Goal: Find specific page/section: Find specific page/section

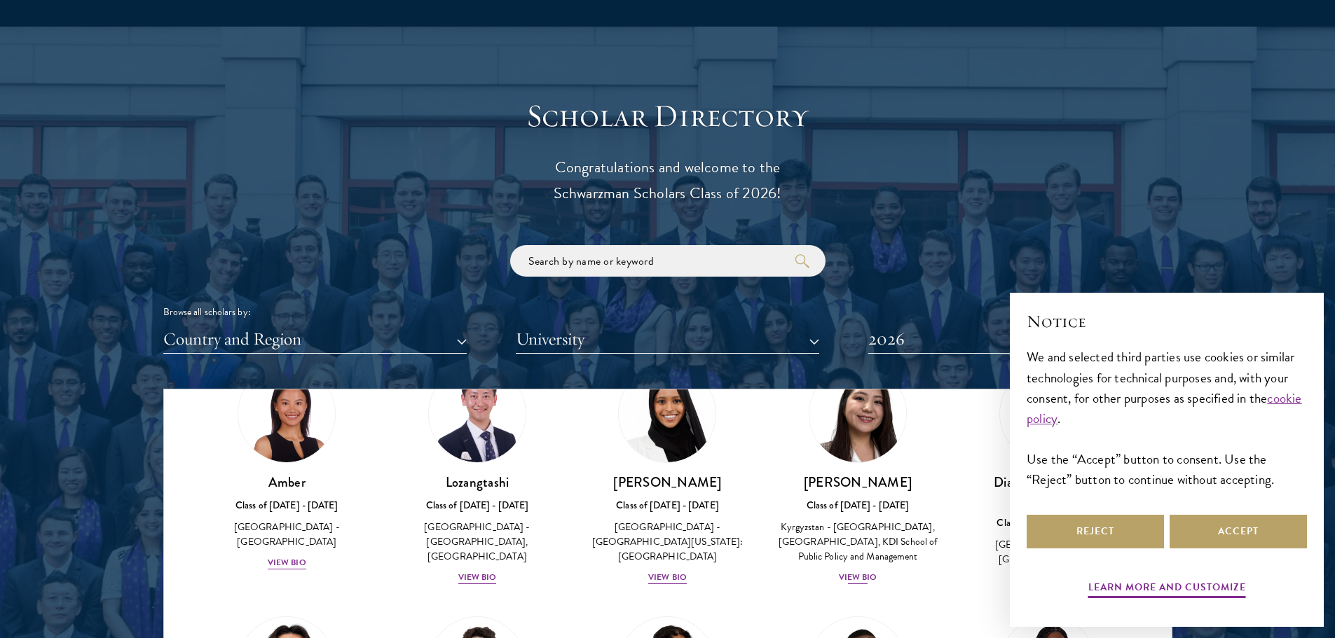
scroll to position [70, 0]
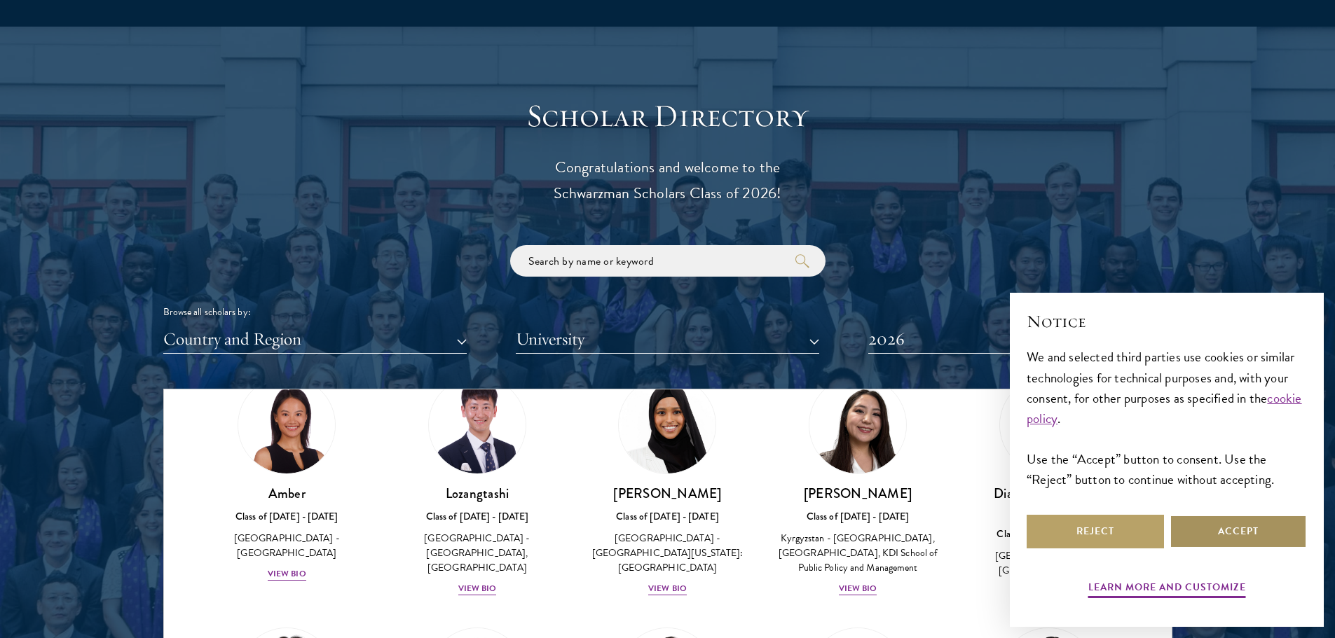
click at [1228, 532] on button "Accept" at bounding box center [1238, 532] width 137 height 34
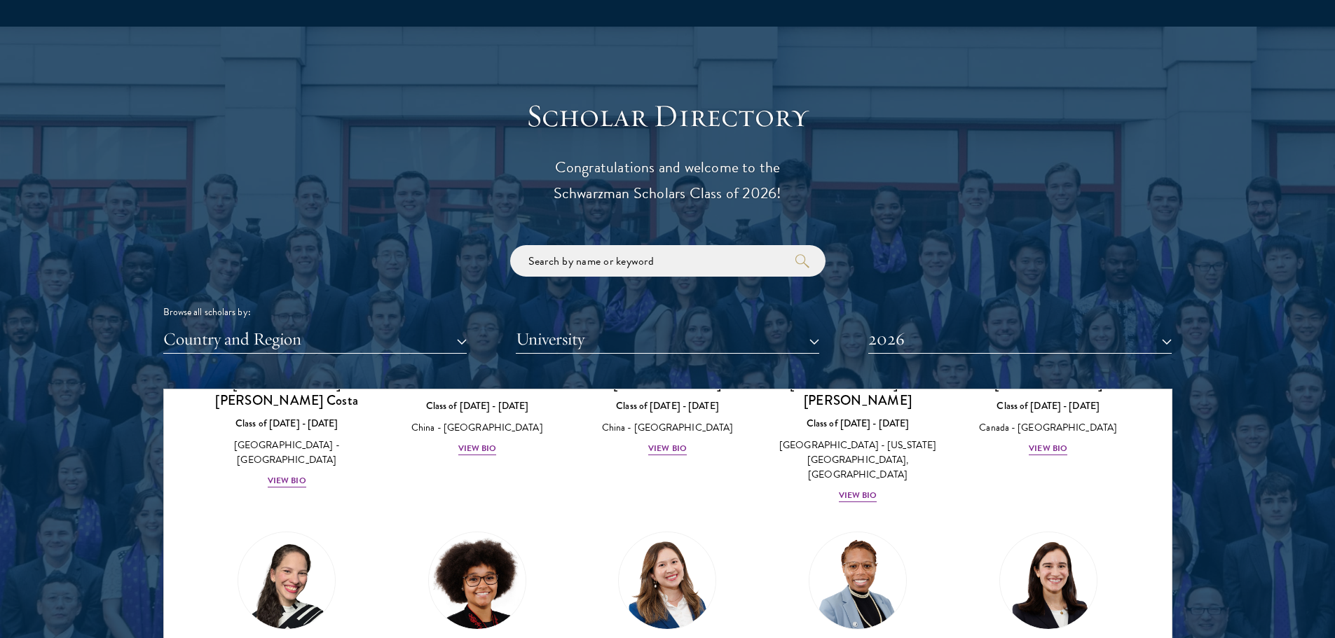
scroll to position [1331, 0]
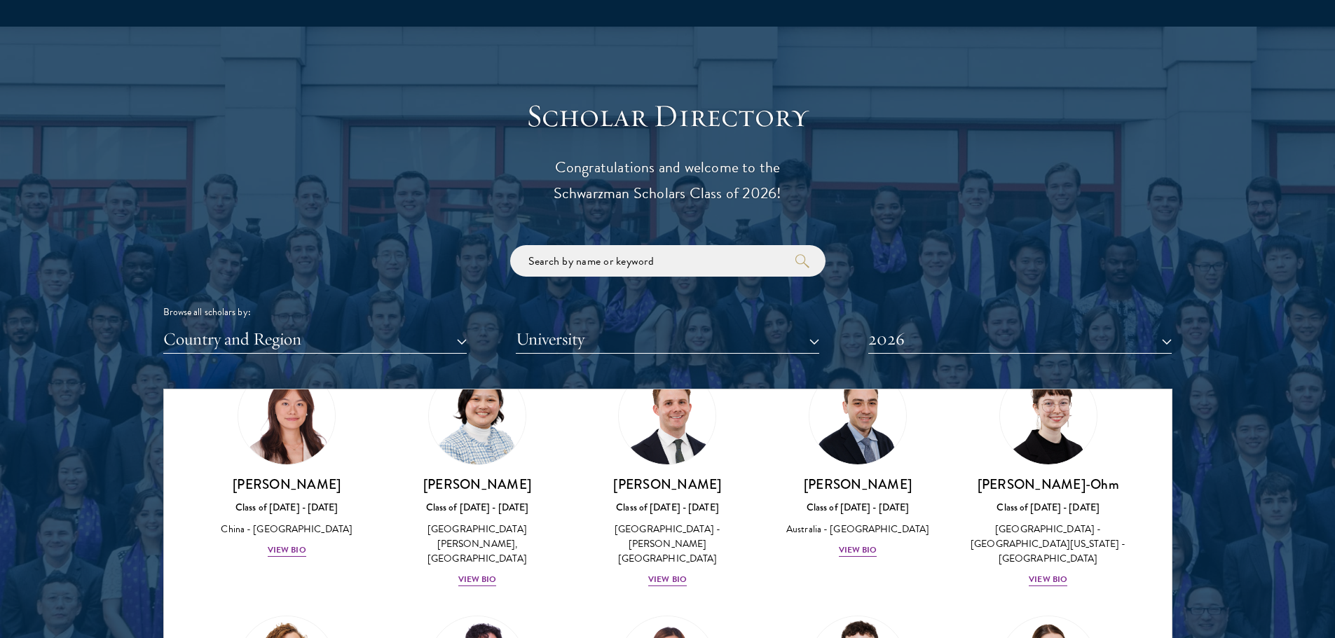
click at [692, 263] on input "search" at bounding box center [667, 261] width 315 height 32
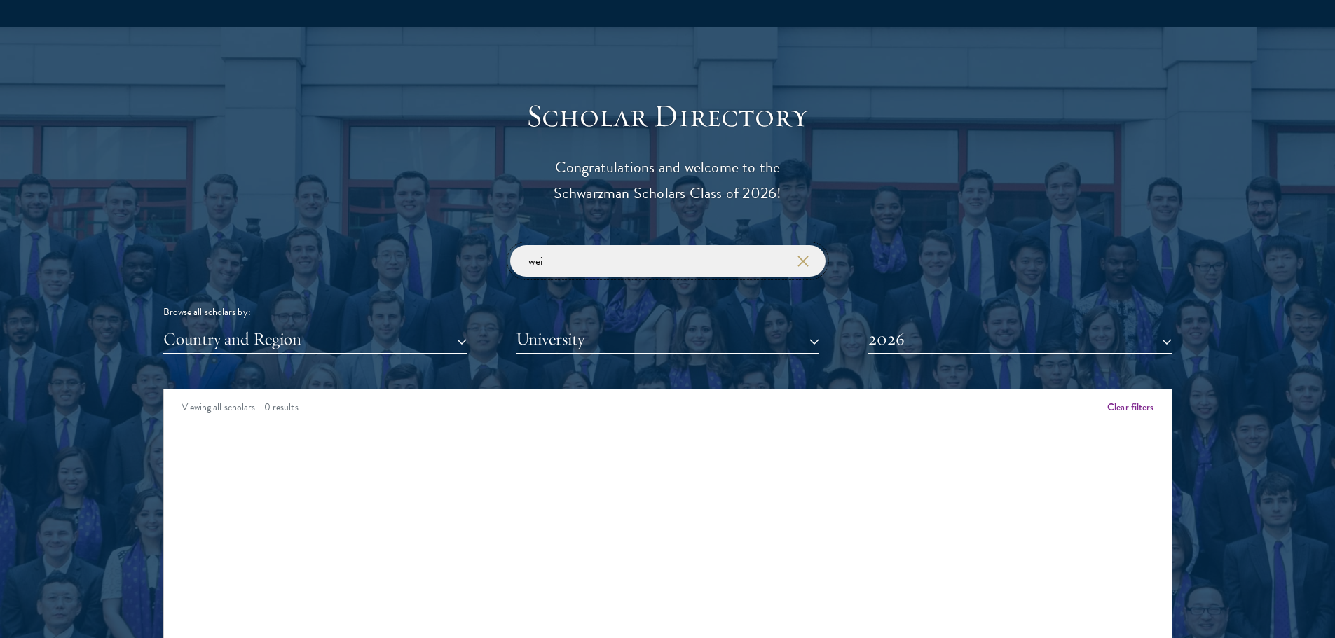
click button "submit" at bounding box center [0, 0] width 0 height 0
drag, startPoint x: 570, startPoint y: 259, endPoint x: 446, endPoint y: 258, distance: 123.3
click at [446, 258] on div "wei Browse all scholars by: Country and Region All Countries and Regions [GEOGR…" at bounding box center [667, 299] width 1009 height 109
click at [565, 250] on input "wei" at bounding box center [667, 261] width 315 height 32
drag, startPoint x: 568, startPoint y: 266, endPoint x: 488, endPoint y: 263, distance: 79.2
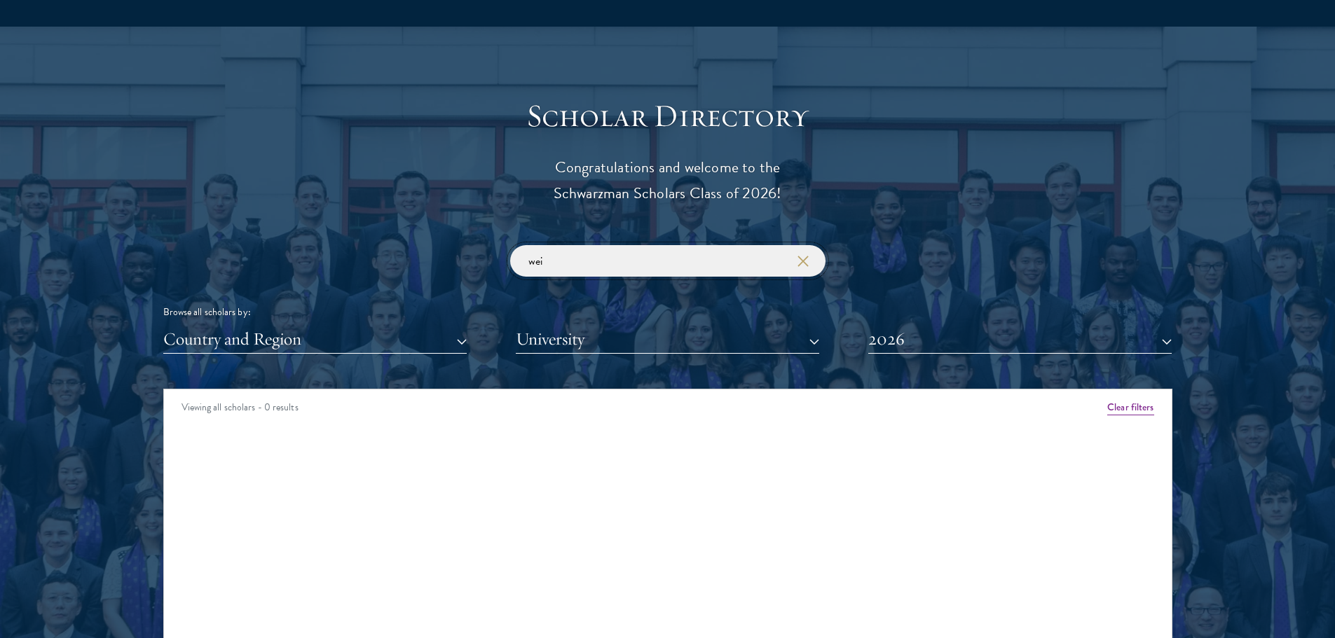
click at [488, 263] on div "wei Browse all scholars by: Country and Region All Countries and Regions [GEOGR…" at bounding box center [667, 299] width 1009 height 109
click button "submit" at bounding box center [0, 0] width 0 height 0
drag, startPoint x: 566, startPoint y: 261, endPoint x: 478, endPoint y: 258, distance: 88.3
click at [479, 258] on div "[PERSON_NAME] Browse all scholars by: Country and Region All Countries and Regi…" at bounding box center [667, 299] width 1009 height 109
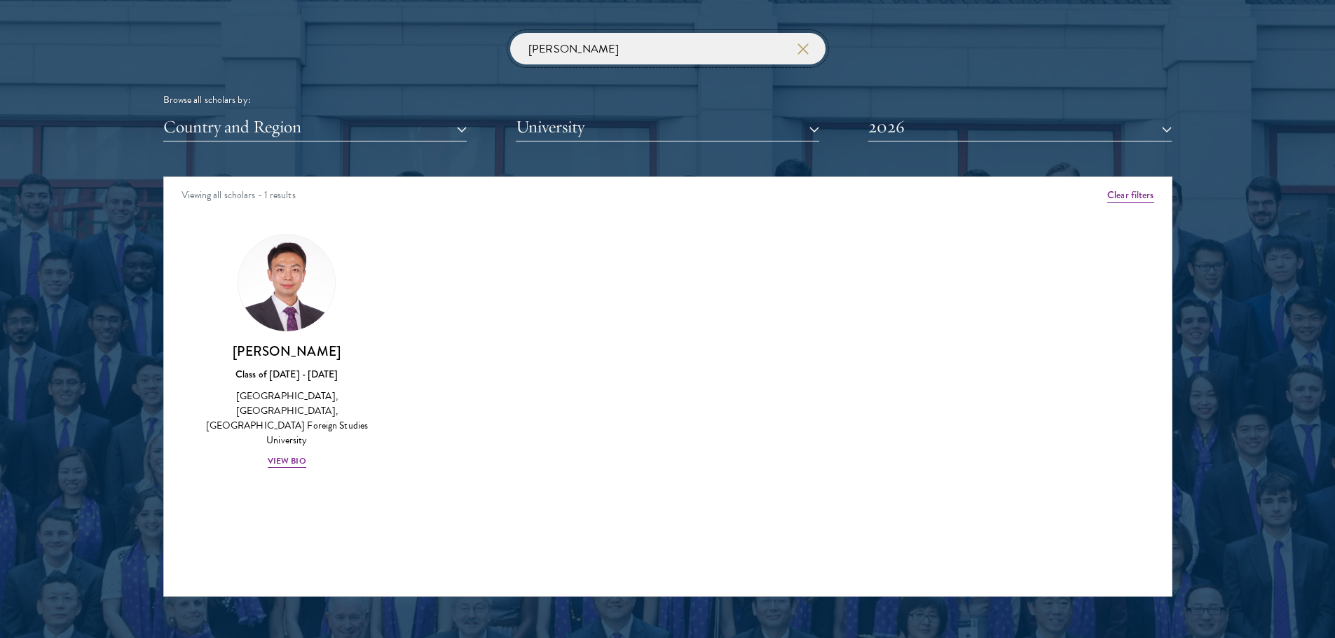
scroll to position [1472, 0]
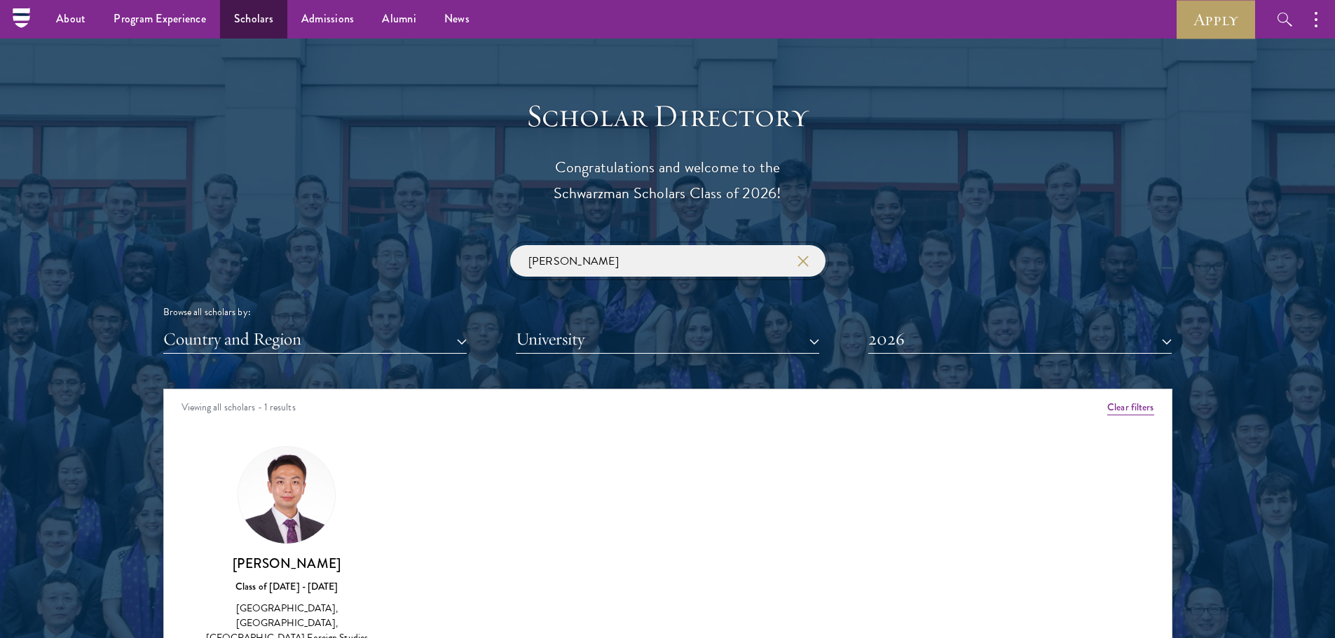
type input "[PERSON_NAME]"
